Goal: Navigation & Orientation: Find specific page/section

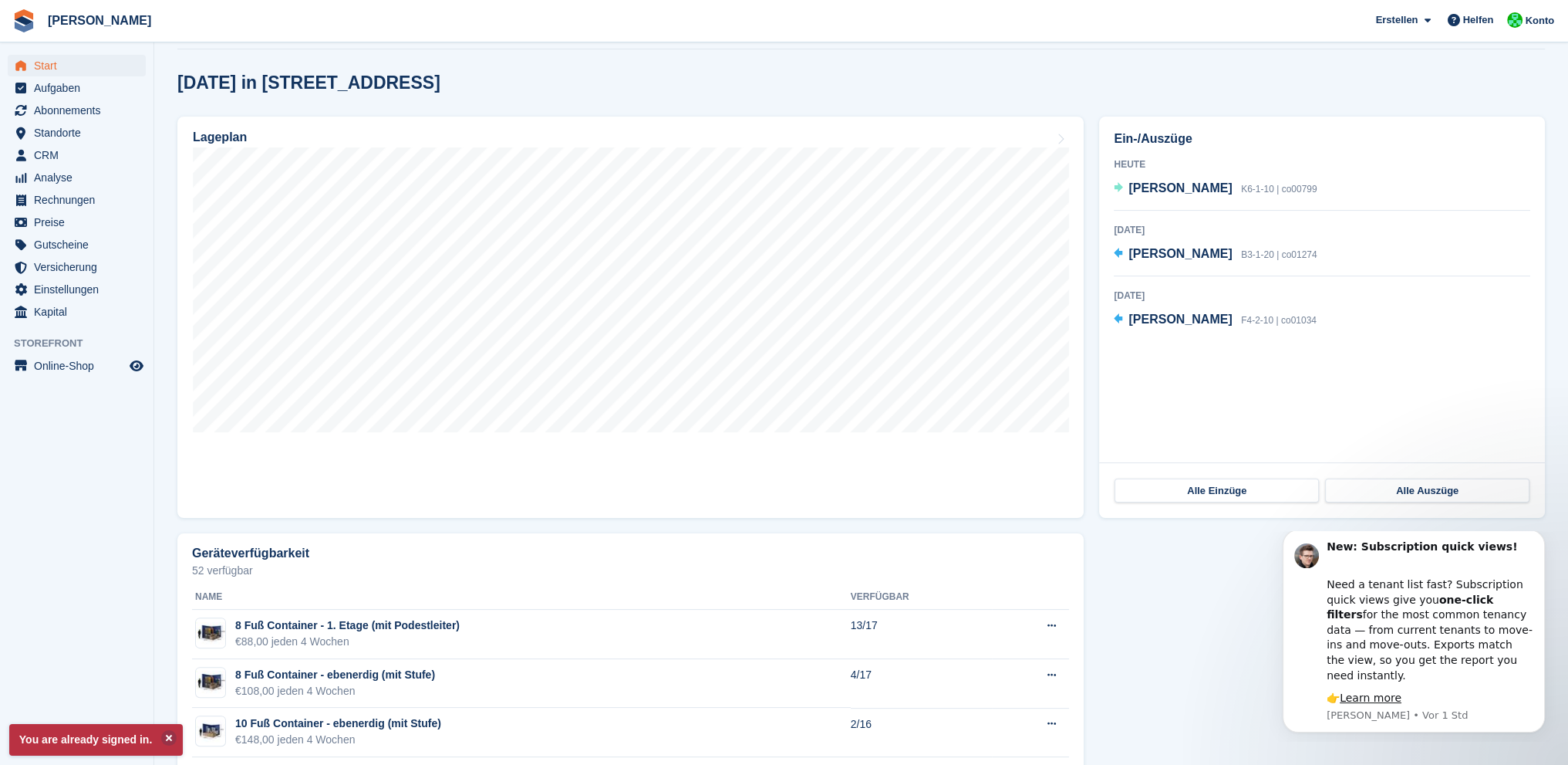
scroll to position [608, 0]
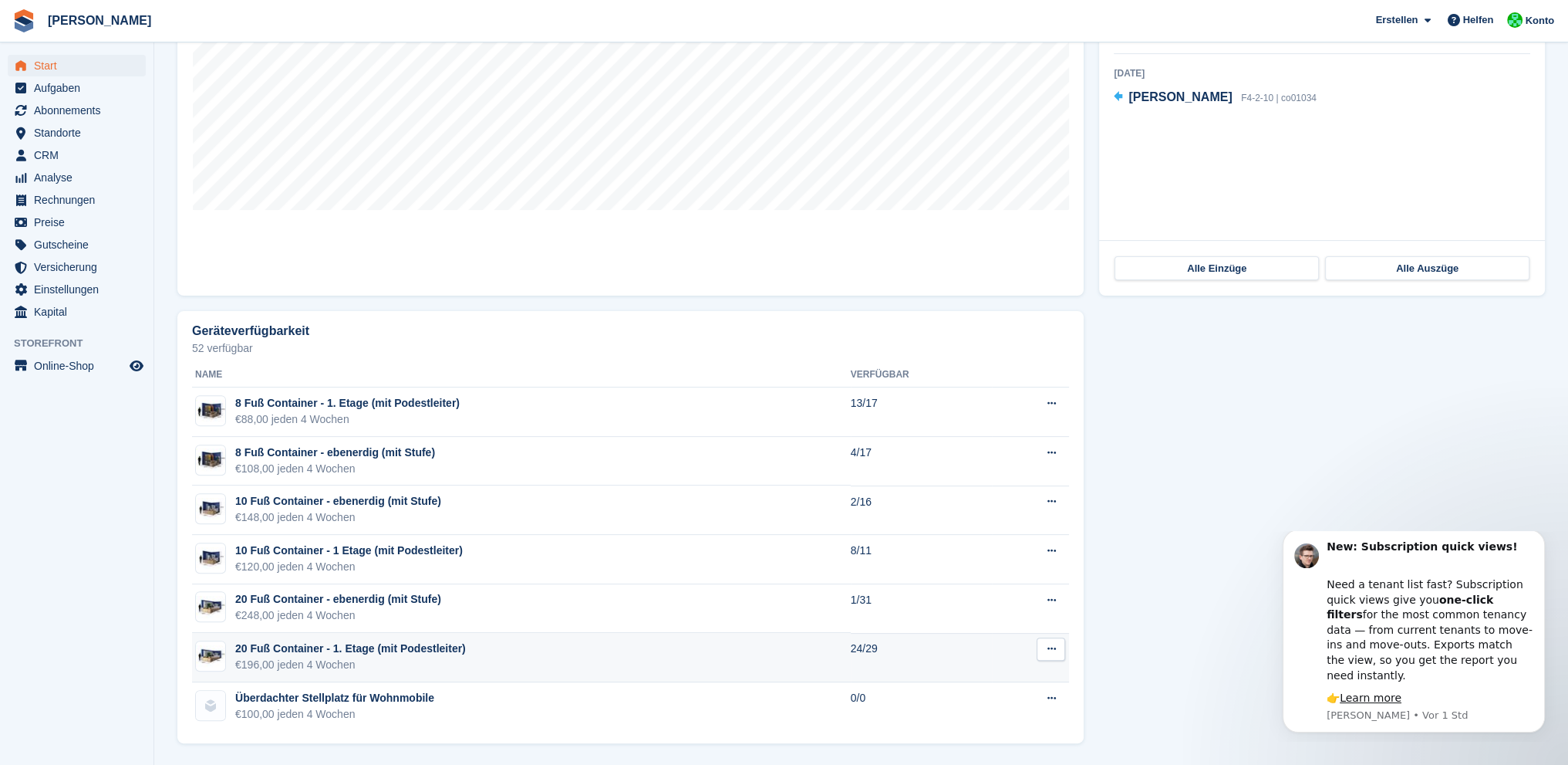
click at [704, 655] on td "20 Fuß Container - 1. Etage (mit Podestleiter) €196,00 jeden 4 Wochen" at bounding box center [521, 658] width 659 height 50
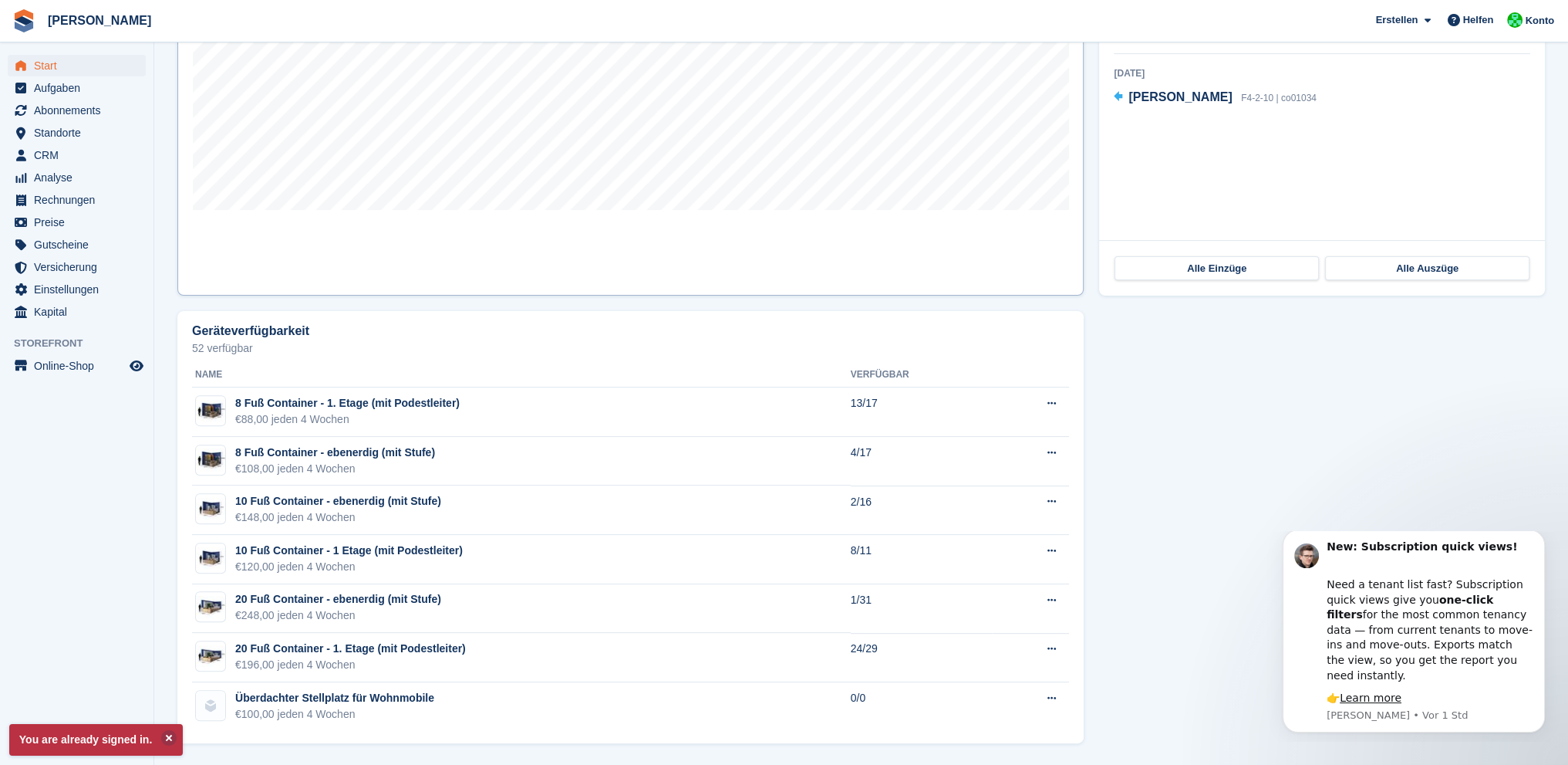
scroll to position [222, 0]
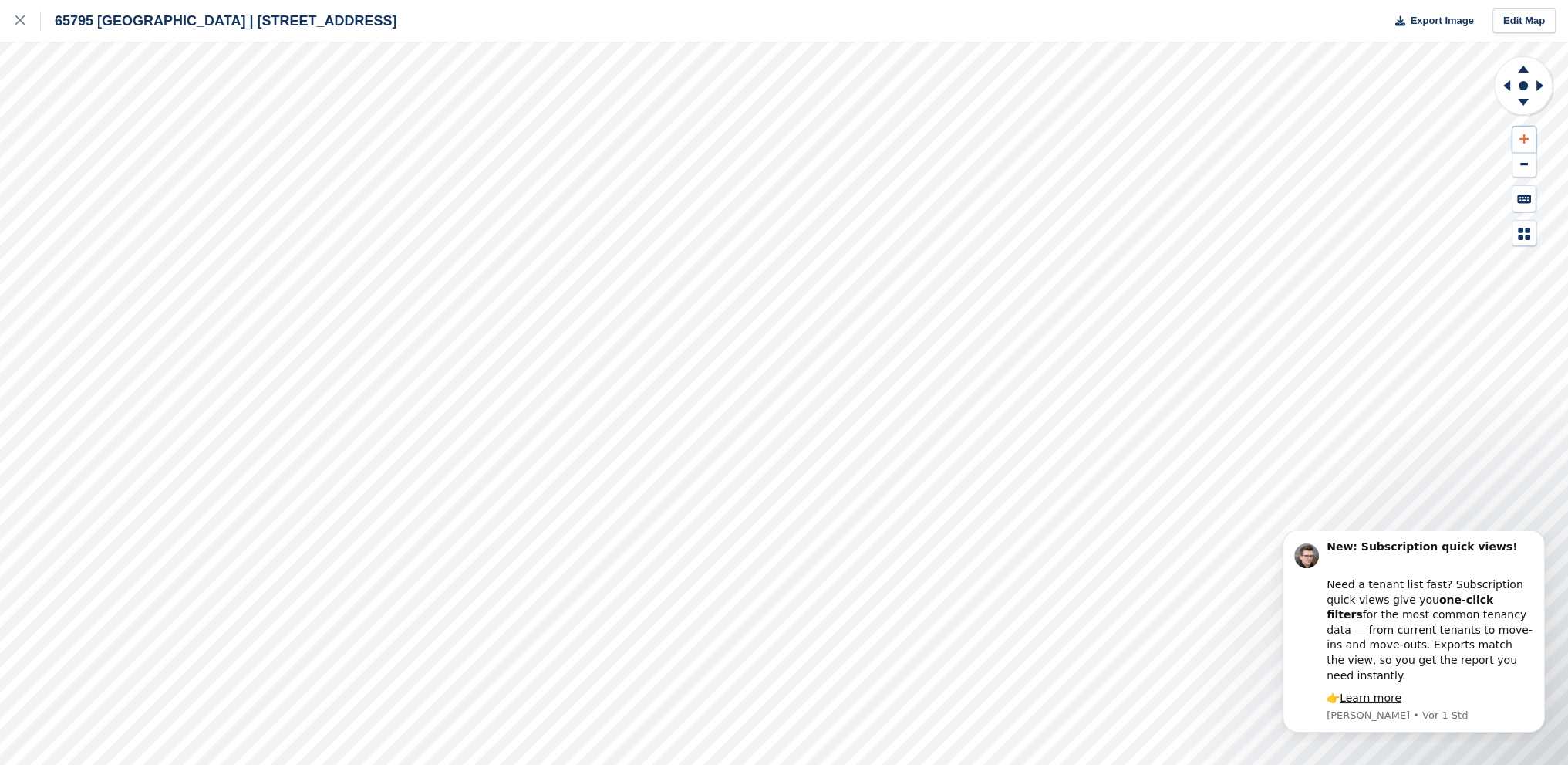
click at [1521, 141] on icon at bounding box center [1524, 139] width 9 height 11
click at [1521, 101] on icon at bounding box center [1523, 102] width 11 height 7
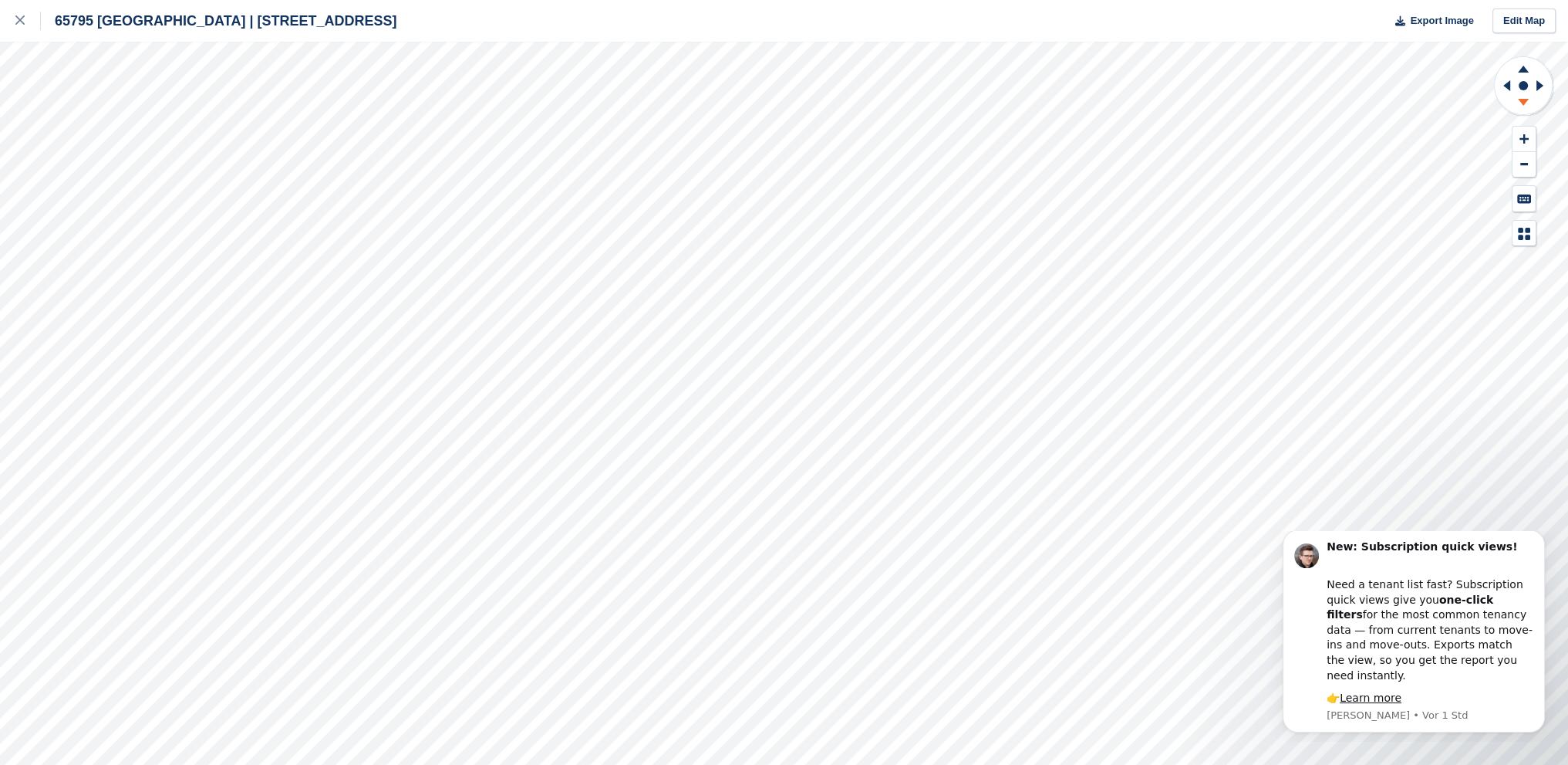
click at [1521, 101] on icon at bounding box center [1523, 102] width 11 height 7
click at [1522, 68] on icon at bounding box center [1523, 68] width 11 height 7
click at [16, 19] on icon at bounding box center [20, 20] width 9 height 9
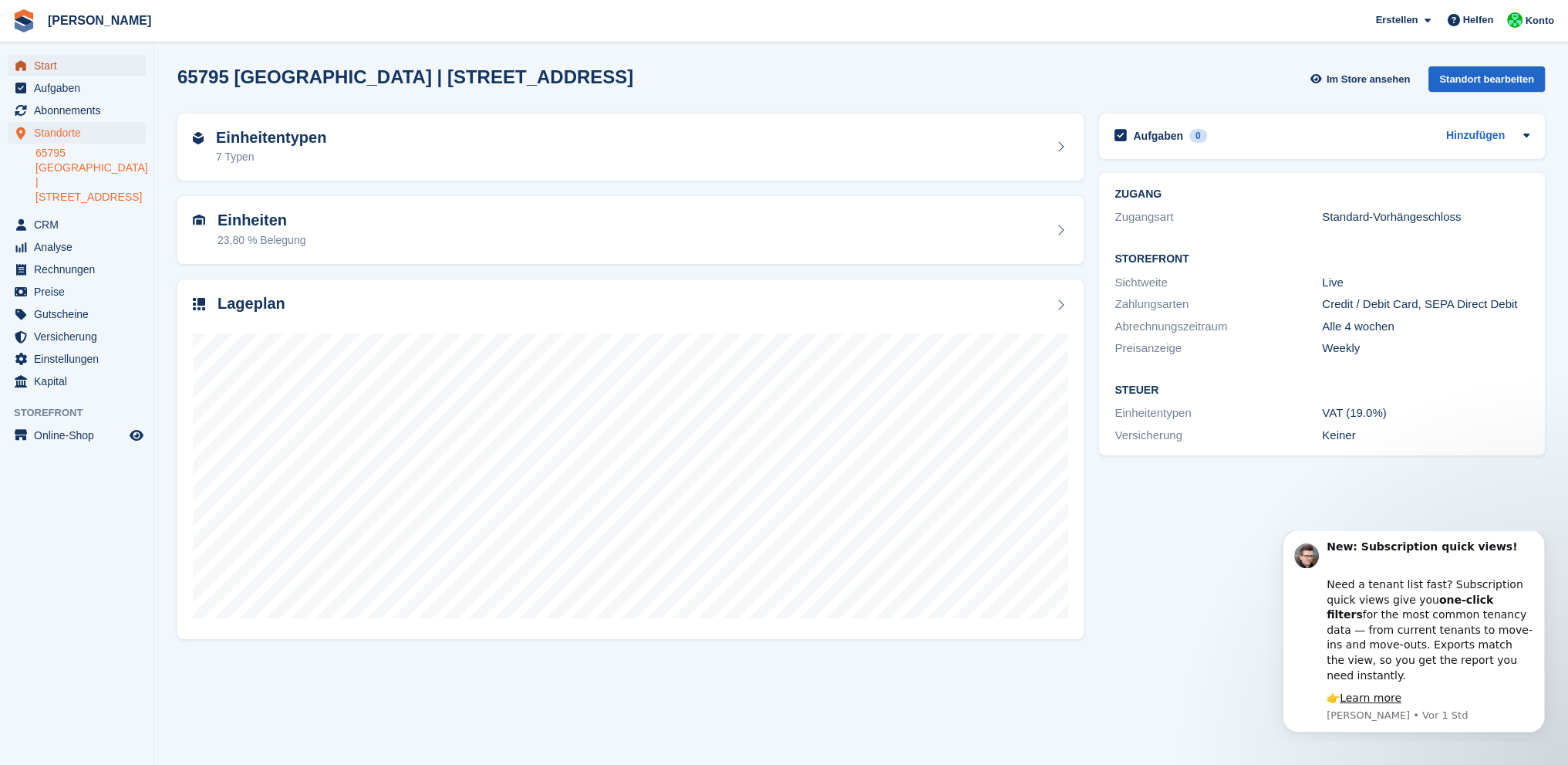
click at [55, 67] on span "Start" at bounding box center [80, 65] width 92 height 22
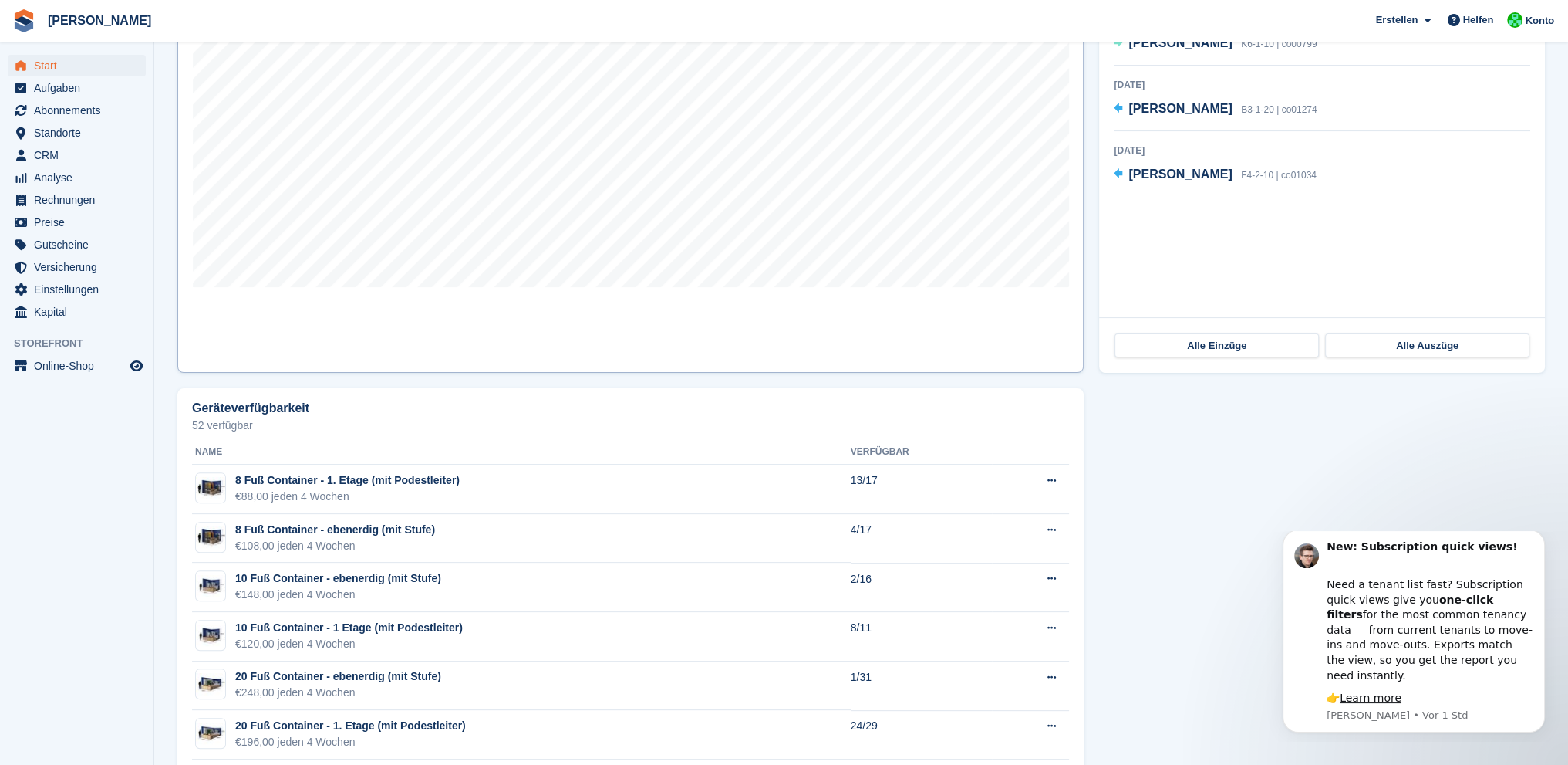
scroll to position [608, 0]
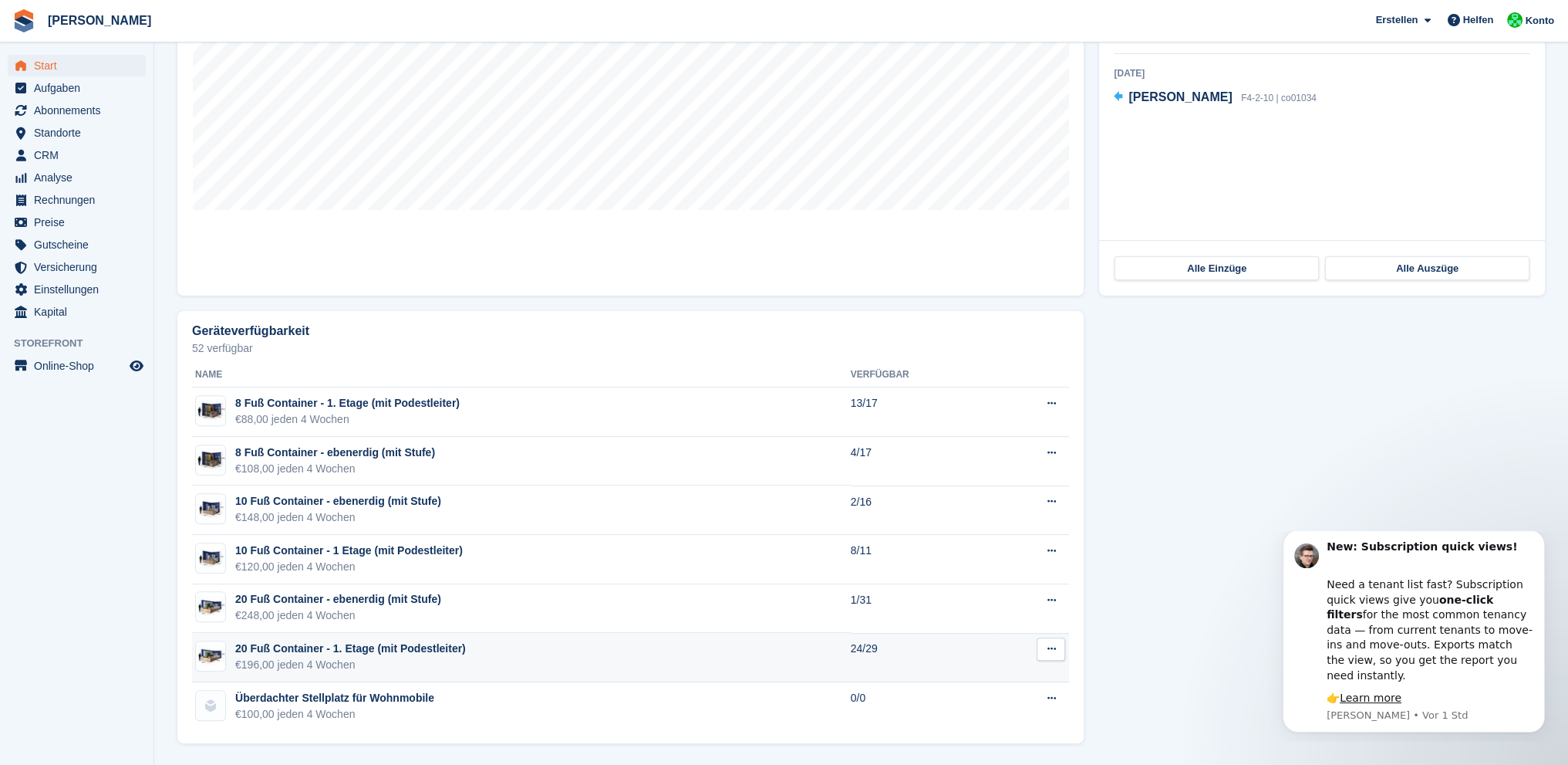
click at [392, 651] on div "20 Fuß Container - 1. Etage (mit Podestleiter)" at bounding box center [350, 648] width 231 height 16
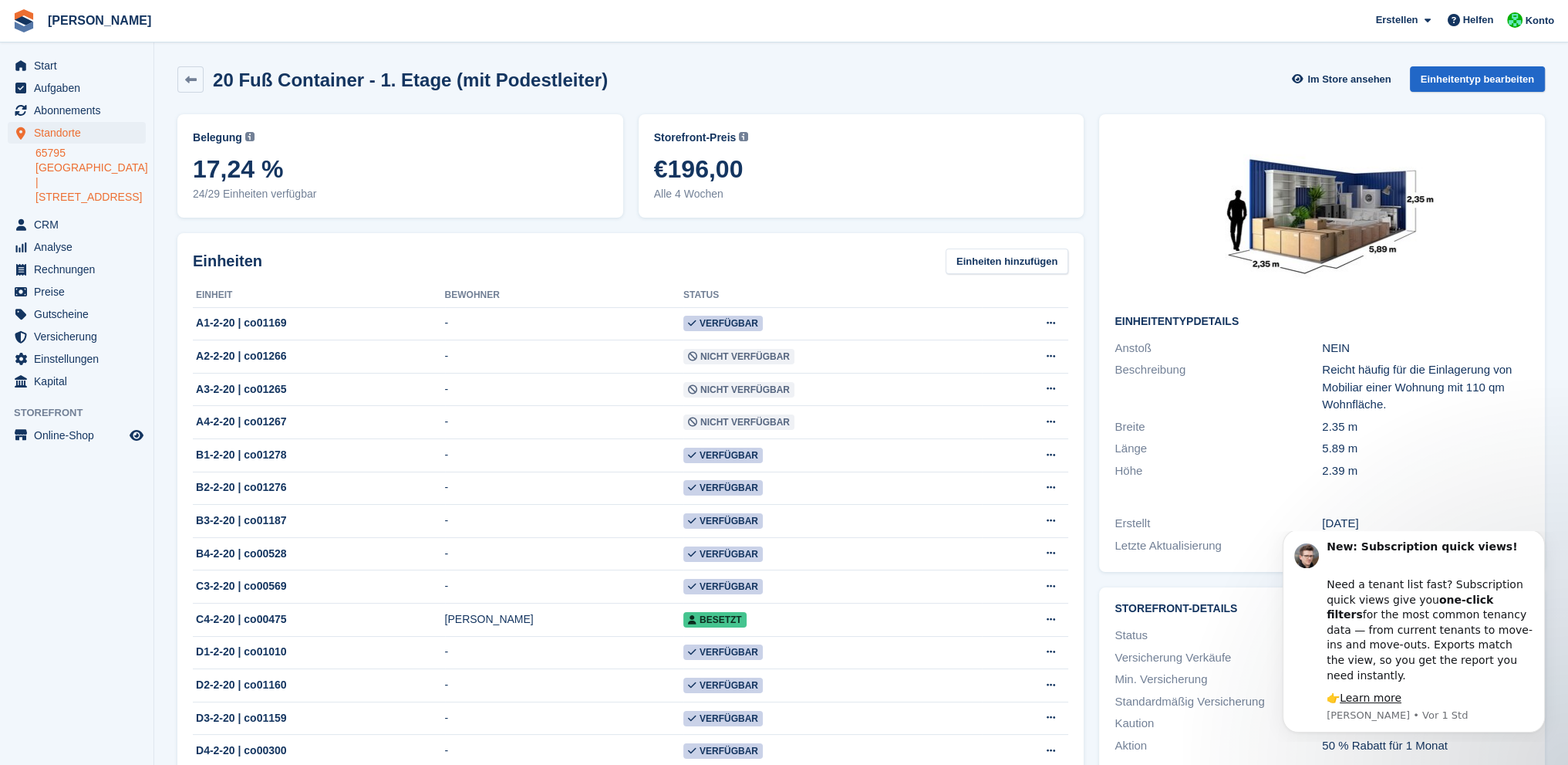
click at [74, 159] on link "65795 [GEOGRAPHIC_DATA] | [STREET_ADDRESS]" at bounding box center [91, 175] width 110 height 58
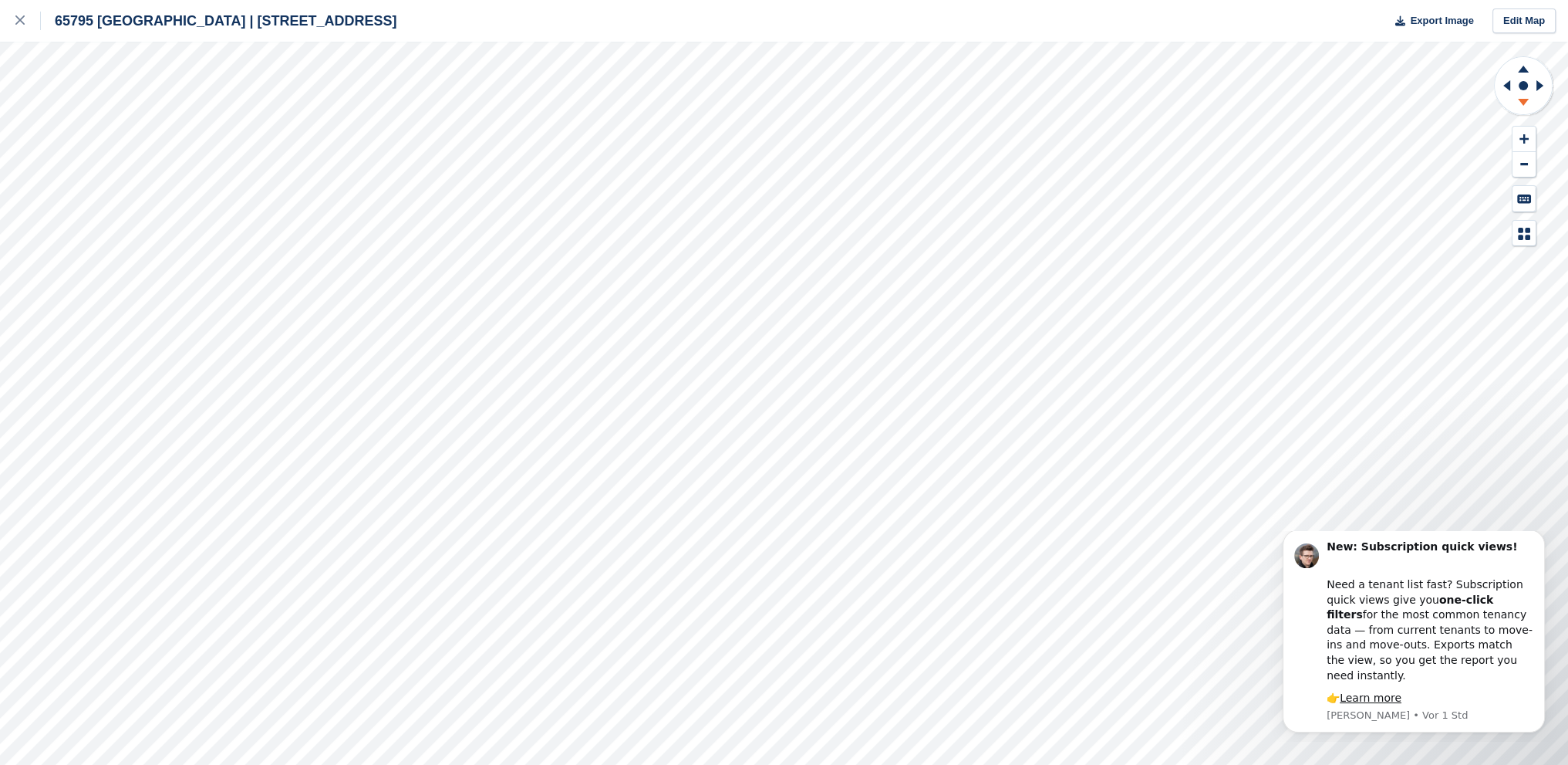
click at [1524, 98] on icon at bounding box center [1524, 104] width 40 height 19
click at [1521, 68] on icon at bounding box center [1523, 68] width 11 height 7
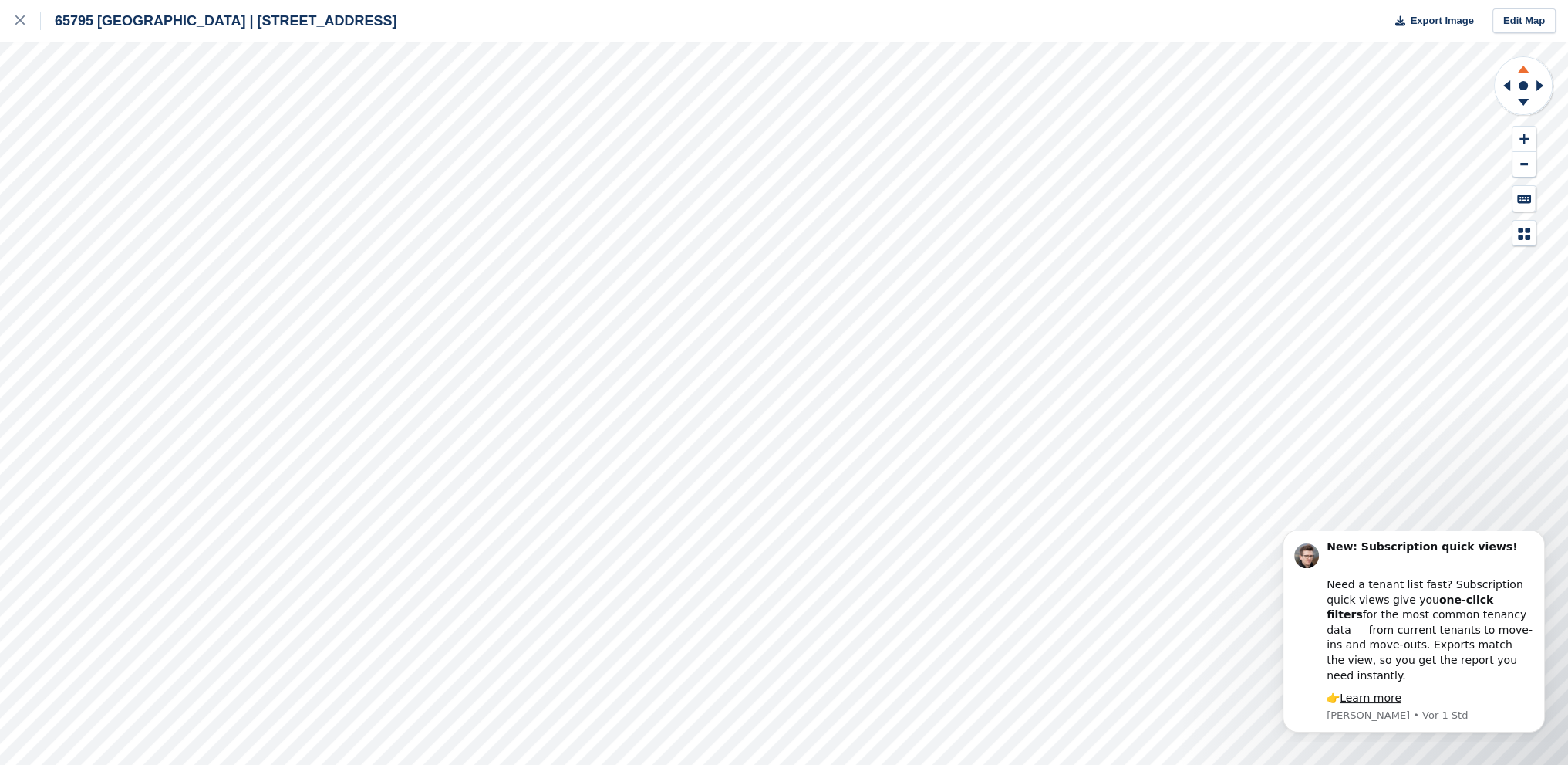
click at [1521, 68] on icon at bounding box center [1523, 68] width 11 height 7
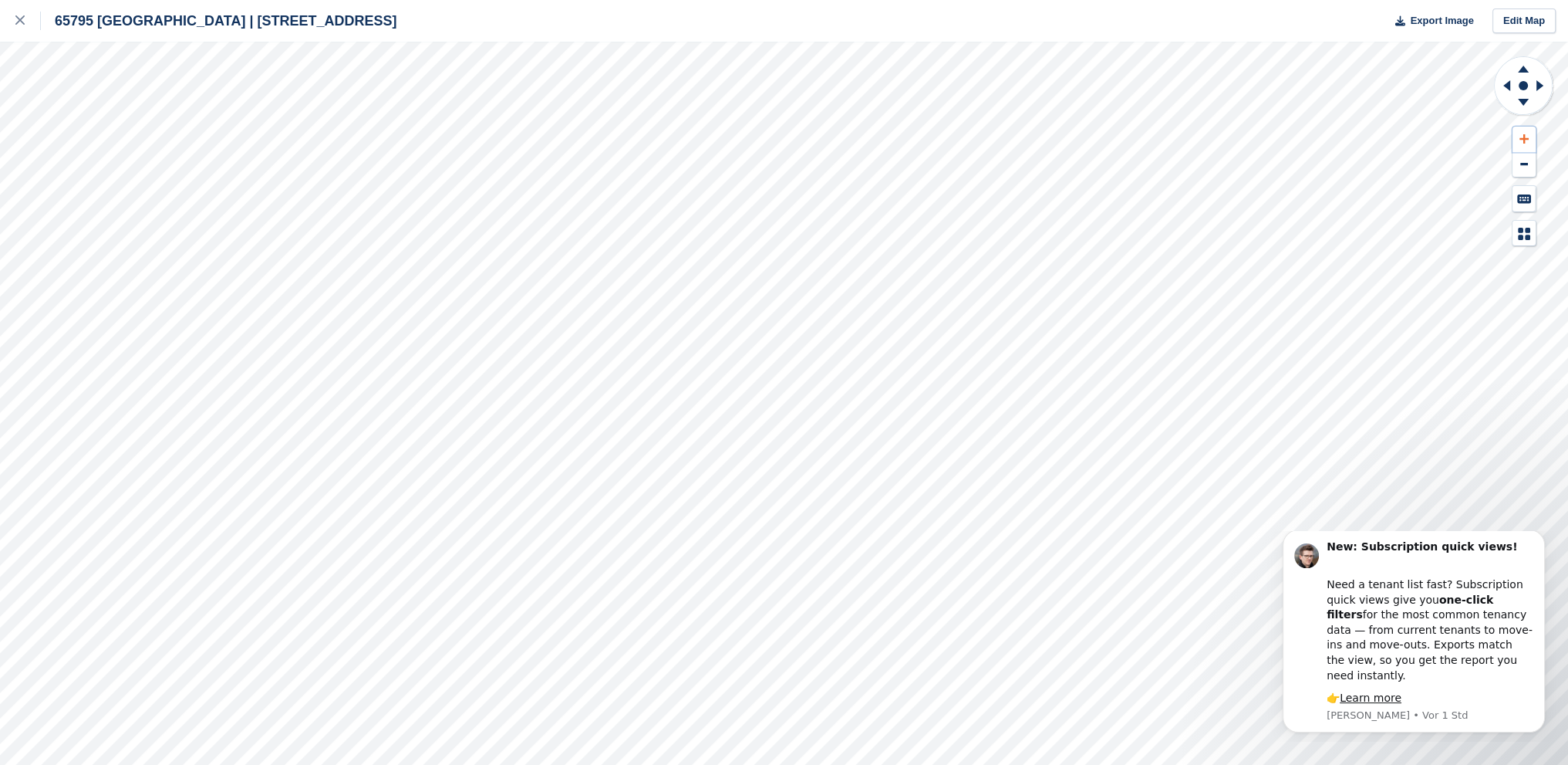
click at [1526, 138] on icon at bounding box center [1524, 139] width 9 height 9
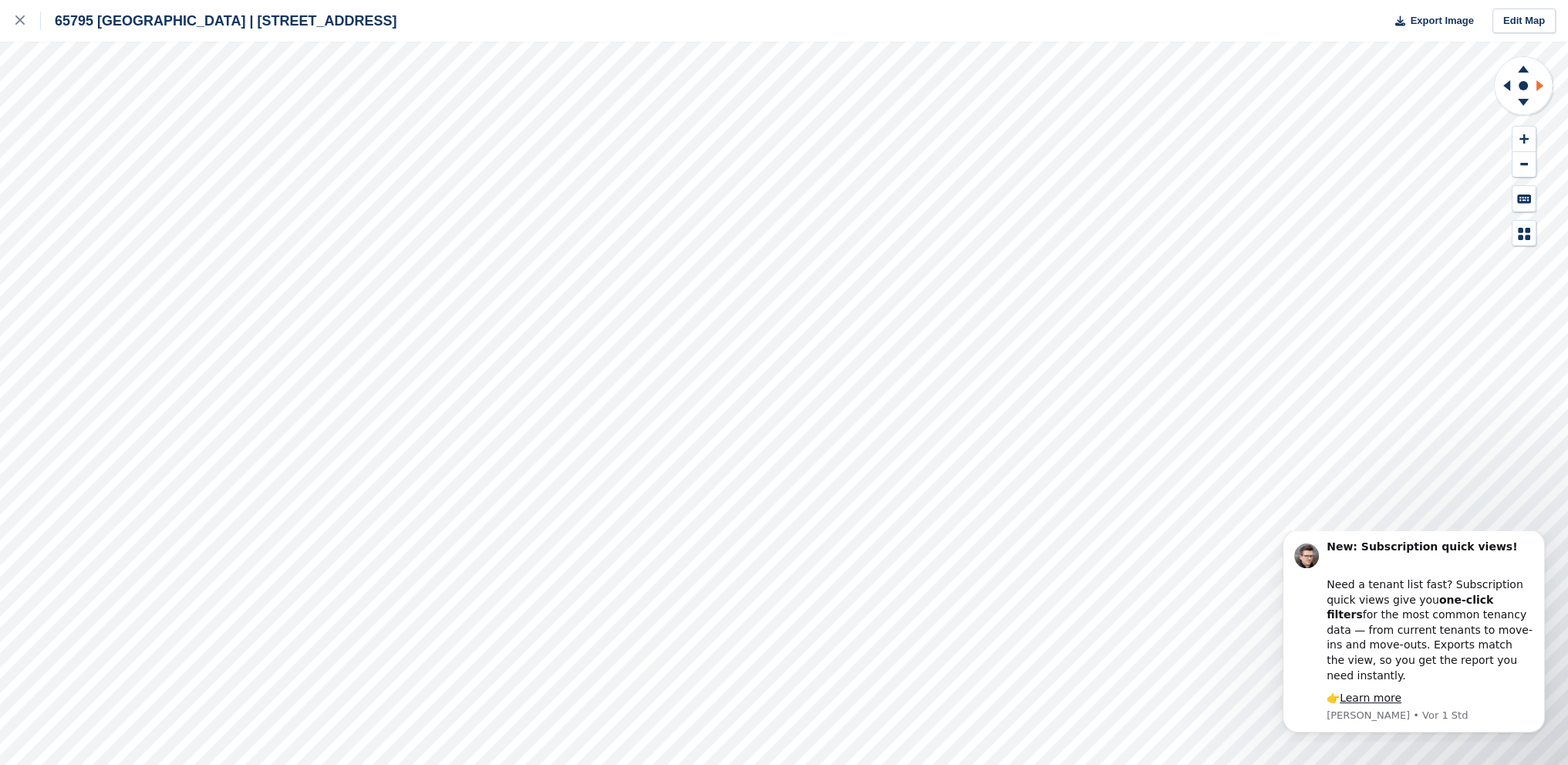
click at [1535, 82] on icon at bounding box center [1542, 86] width 19 height 40
click at [1504, 82] on icon at bounding box center [1504, 86] width 19 height 40
